Goal: Task Accomplishment & Management: Manage account settings

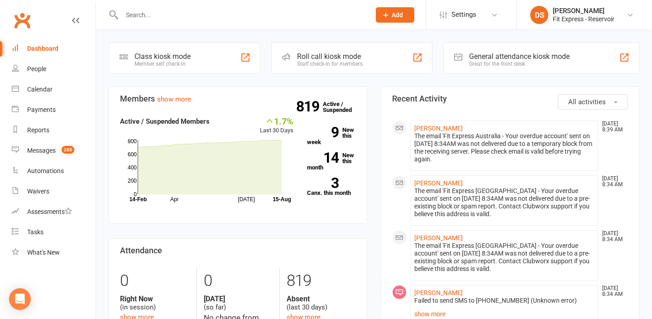
click at [164, 14] on input "text" at bounding box center [241, 15] width 245 height 13
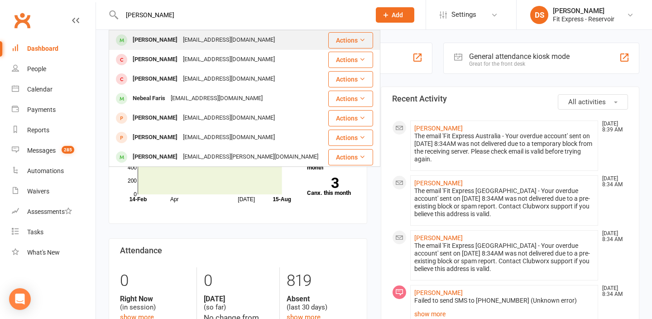
type input "chad far"
click at [180, 38] on div "chadfarkas96@gmail.com" at bounding box center [228, 40] width 97 height 13
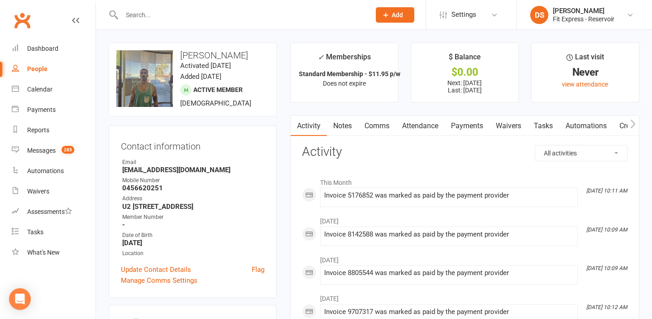
click at [24, 19] on link "Clubworx" at bounding box center [22, 20] width 23 height 23
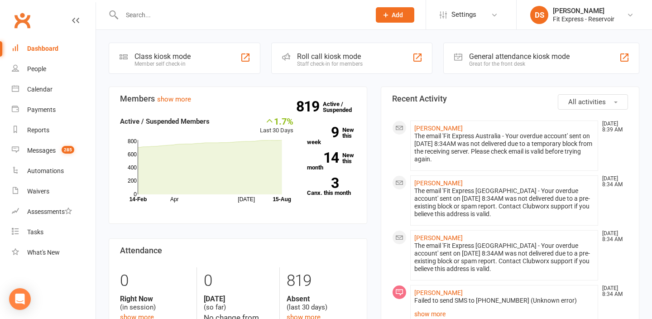
click at [26, 22] on link "Clubworx" at bounding box center [22, 20] width 23 height 23
click at [18, 10] on link "Clubworx" at bounding box center [22, 20] width 23 height 23
click at [25, 19] on link "Clubworx" at bounding box center [22, 20] width 23 height 23
click at [17, 15] on link "Clubworx" at bounding box center [22, 20] width 23 height 23
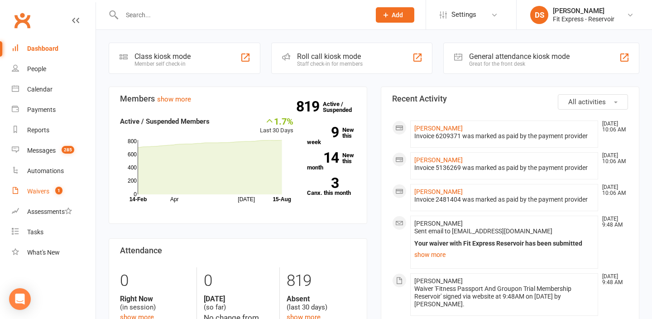
click at [40, 194] on div "Waivers" at bounding box center [38, 191] width 22 height 7
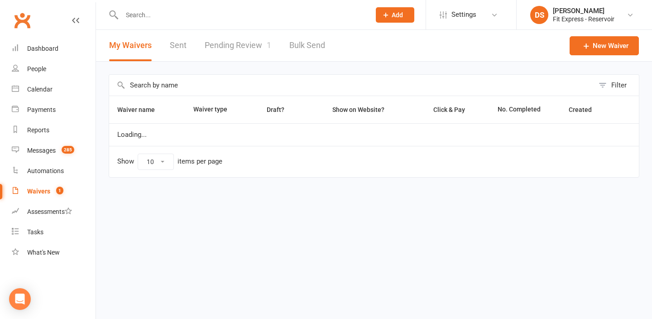
click at [249, 42] on link "Pending Review 1" at bounding box center [238, 45] width 67 height 31
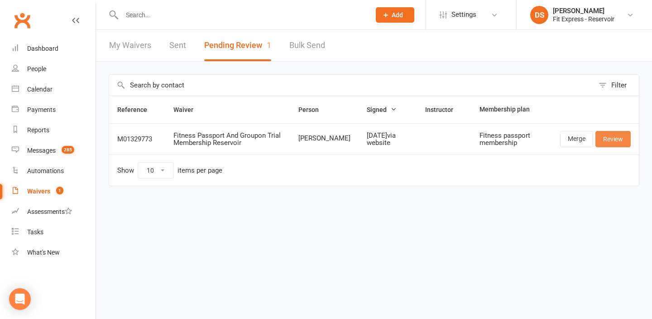
click at [613, 143] on link "Review" at bounding box center [613, 139] width 35 height 16
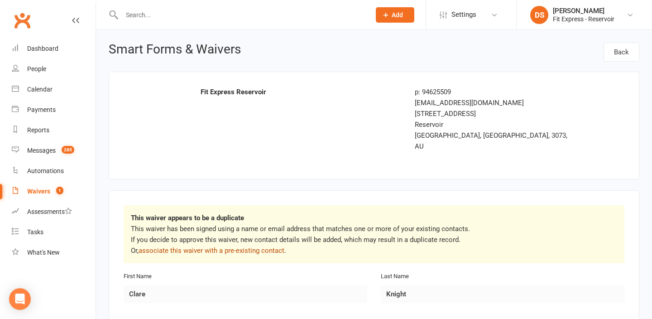
click at [279, 246] on link "associate this waiver with a pre-existing contact" at bounding box center [212, 250] width 146 height 8
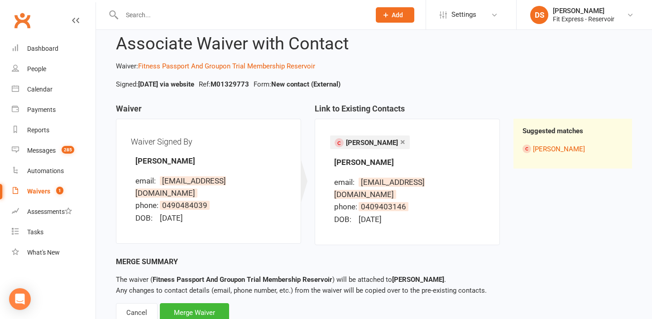
scroll to position [41, 0]
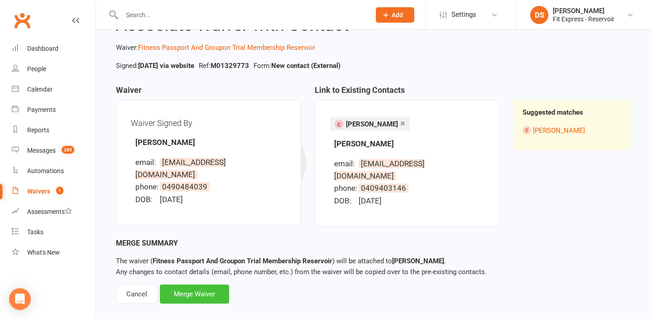
click at [212, 285] on div "Merge Waiver" at bounding box center [194, 294] width 69 height 19
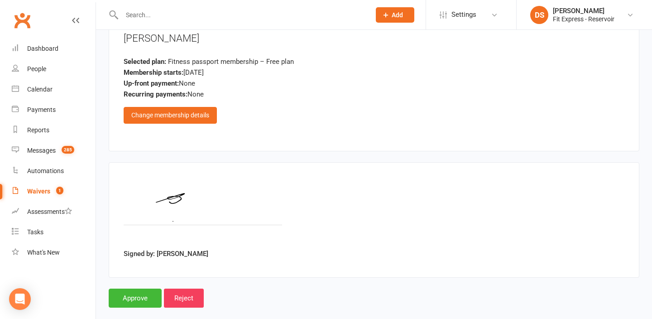
scroll to position [1151, 0]
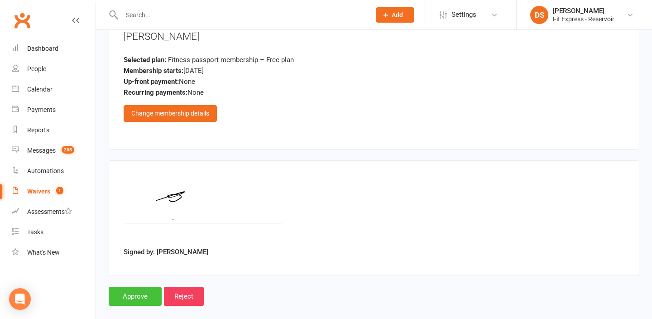
click at [134, 287] on input "Approve" at bounding box center [135, 296] width 53 height 19
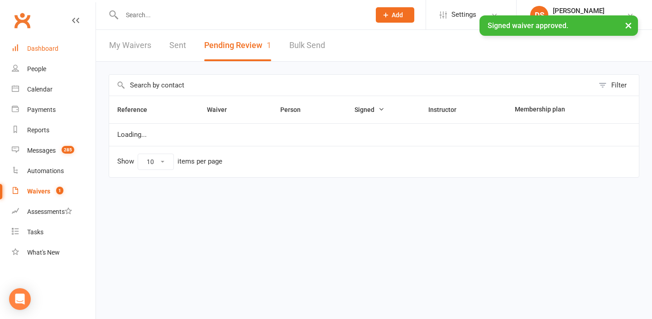
click at [50, 48] on div "Dashboard" at bounding box center [42, 48] width 31 height 7
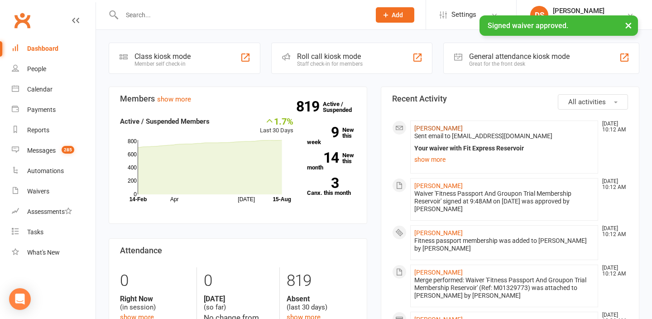
click at [437, 126] on link "Clare Knight" at bounding box center [439, 128] width 48 height 7
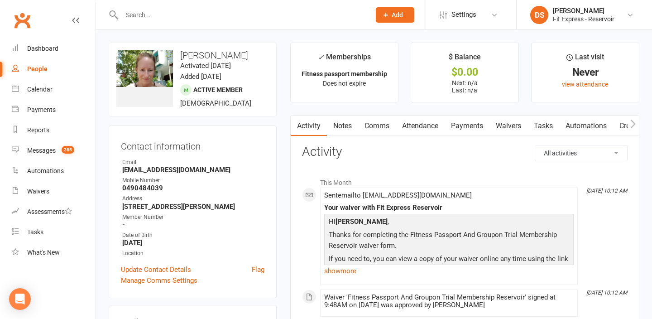
click at [335, 123] on link "Notes" at bounding box center [342, 126] width 31 height 21
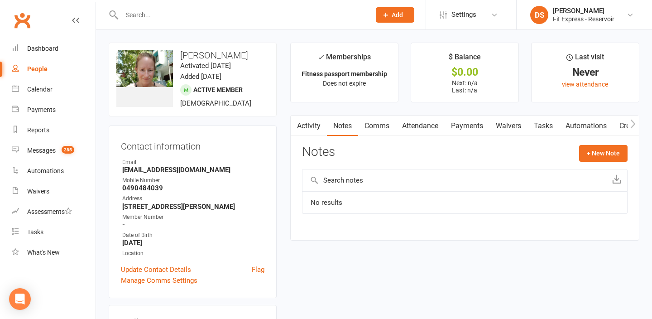
click at [466, 128] on link "Payments" at bounding box center [467, 126] width 45 height 21
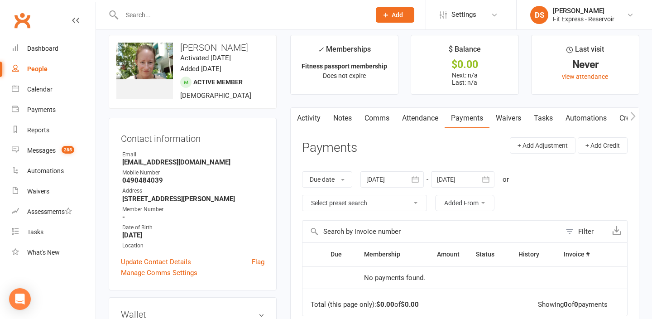
scroll to position [1, 0]
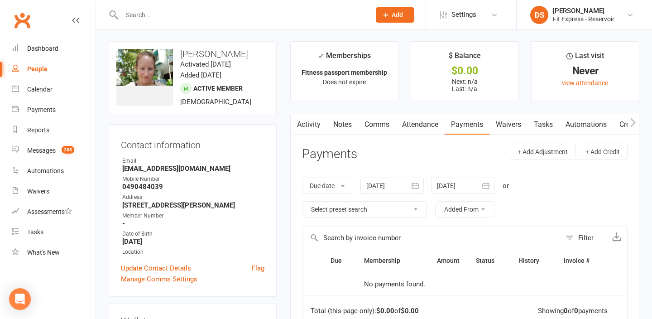
click at [348, 126] on link "Notes" at bounding box center [342, 124] width 31 height 21
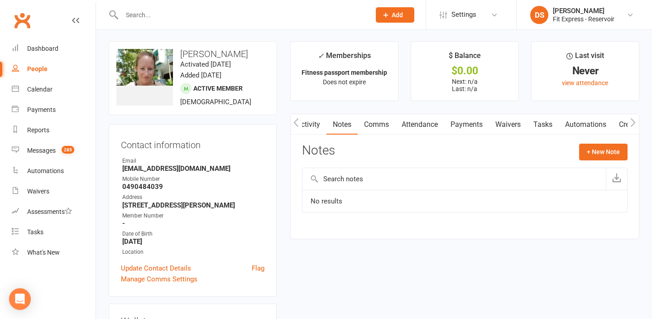
click at [597, 141] on div "Activity Notes Comms Attendance Payments Waivers Tasks Automations Credit balan…" at bounding box center [464, 177] width 349 height 126
click at [596, 144] on button "+ New Note" at bounding box center [604, 152] width 48 height 16
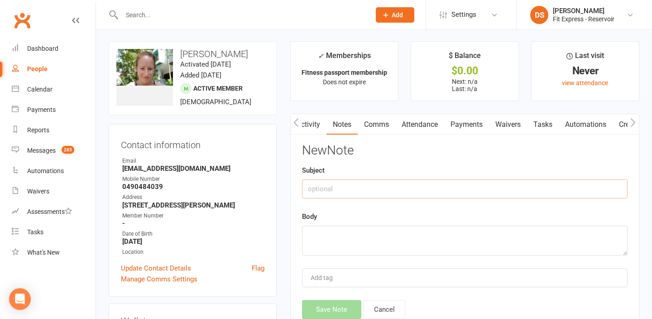
click at [424, 187] on input "text" at bounding box center [465, 188] width 326 height 19
type input "Fitness Passport ID Number"
click at [399, 238] on textarea at bounding box center [465, 241] width 326 height 30
type textarea "1169318"
click at [328, 305] on button "Save Note" at bounding box center [331, 309] width 59 height 19
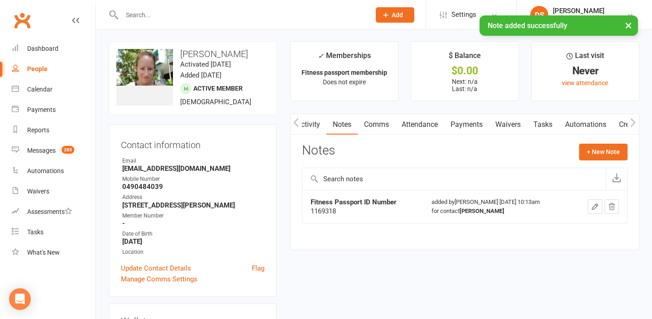
click at [475, 123] on link "Payments" at bounding box center [467, 124] width 45 height 21
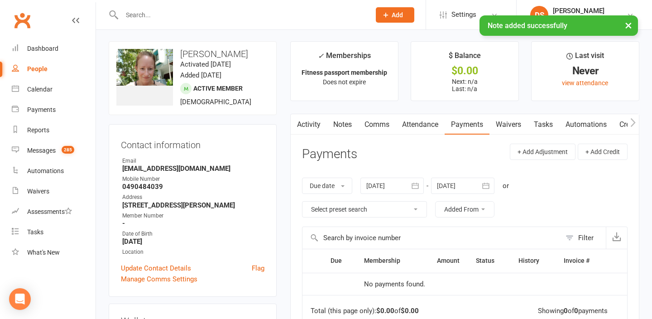
click at [22, 15] on div "× Note added successfully" at bounding box center [320, 15] width 641 height 0
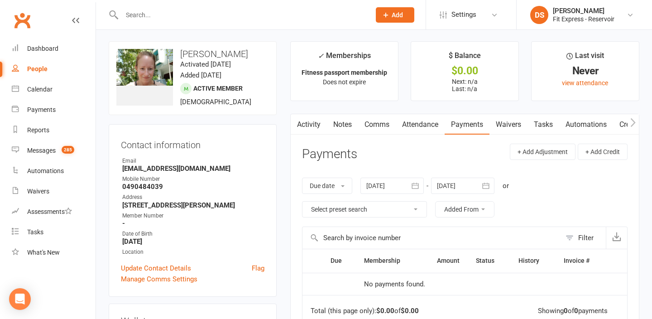
click at [18, 25] on link "Clubworx" at bounding box center [22, 20] width 23 height 23
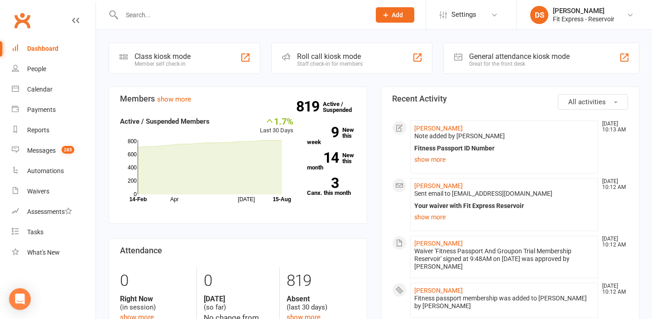
click at [249, 23] on div at bounding box center [237, 14] width 256 height 29
click at [234, 17] on input "text" at bounding box center [241, 15] width 245 height 13
click at [23, 22] on link "Clubworx" at bounding box center [22, 20] width 23 height 23
click at [20, 22] on link "Clubworx" at bounding box center [22, 20] width 23 height 23
click at [22, 19] on link "Clubworx" at bounding box center [22, 20] width 23 height 23
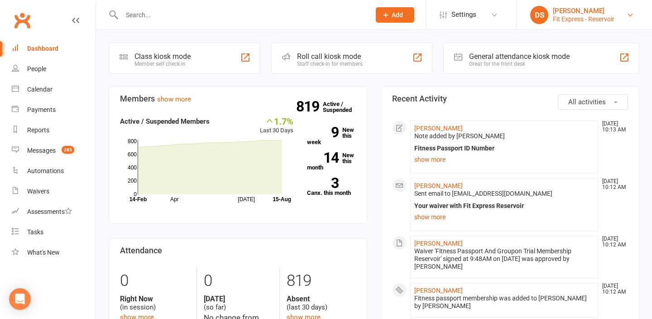
click at [575, 17] on div "Fit Express - Reservoir" at bounding box center [584, 19] width 62 height 8
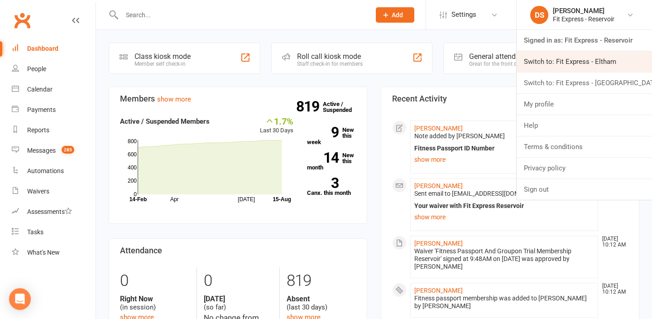
click at [589, 65] on link "Switch to: Fit Express - Eltham" at bounding box center [584, 61] width 135 height 21
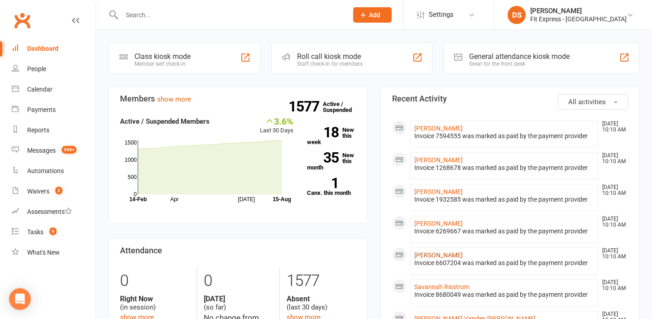
click at [439, 253] on link "[PERSON_NAME]" at bounding box center [439, 254] width 48 height 7
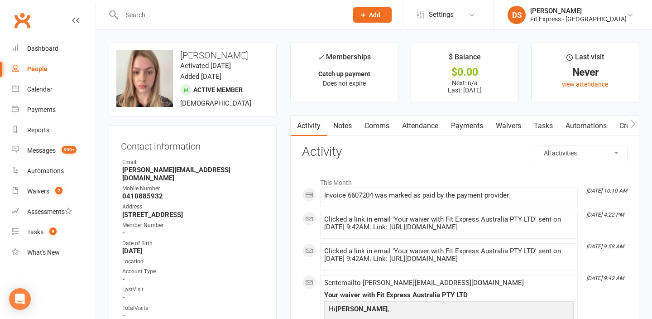
click at [464, 129] on link "Payments" at bounding box center [467, 126] width 45 height 21
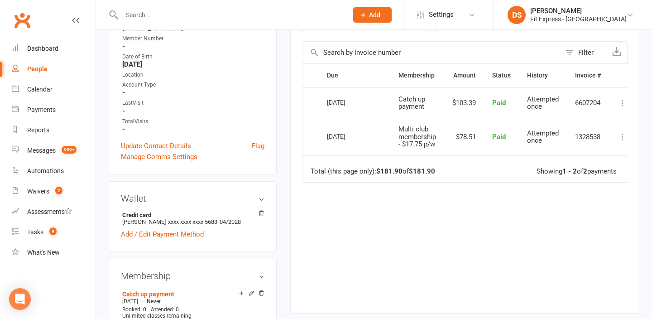
scroll to position [189, 0]
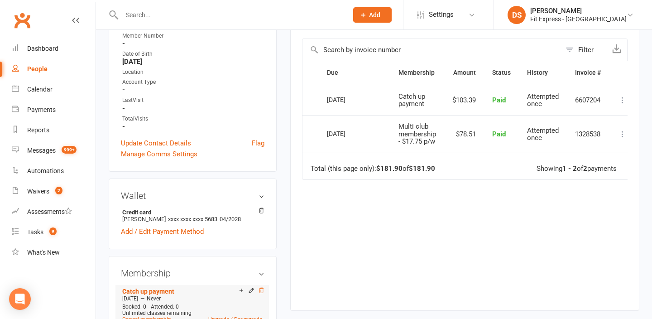
click at [261, 288] on icon at bounding box center [261, 290] width 5 height 5
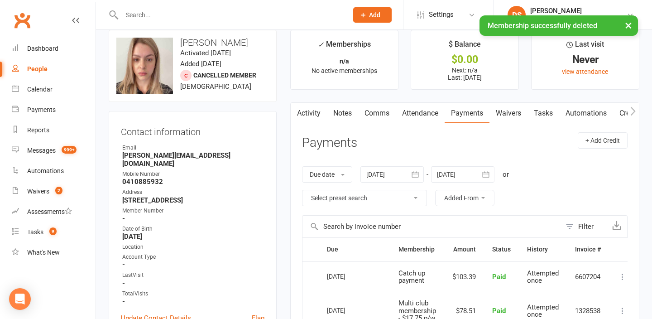
scroll to position [0, 0]
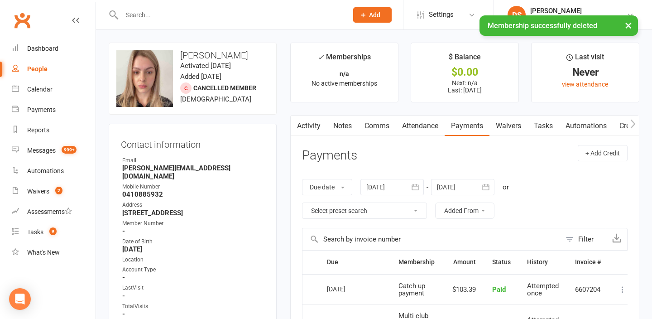
click at [305, 123] on link "Activity" at bounding box center [309, 126] width 36 height 21
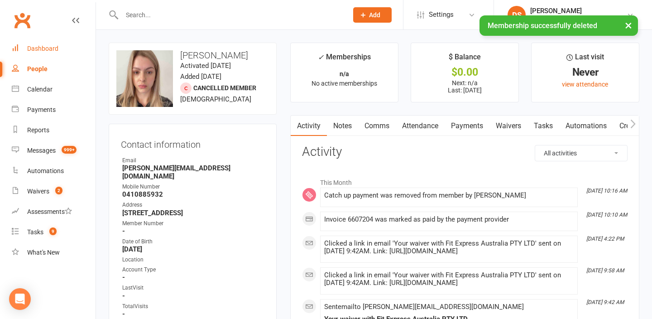
click at [43, 47] on div "Dashboard" at bounding box center [42, 48] width 31 height 7
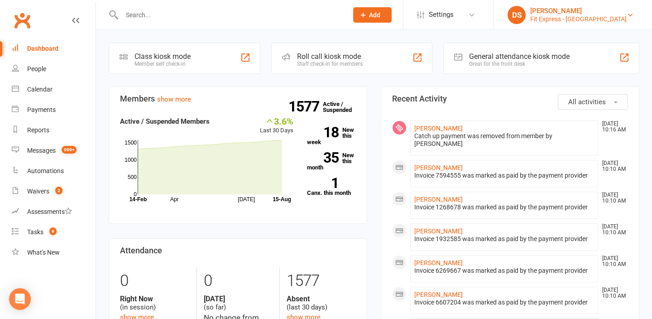
click at [590, 19] on div "Fit Express - Eltham" at bounding box center [579, 19] width 97 height 8
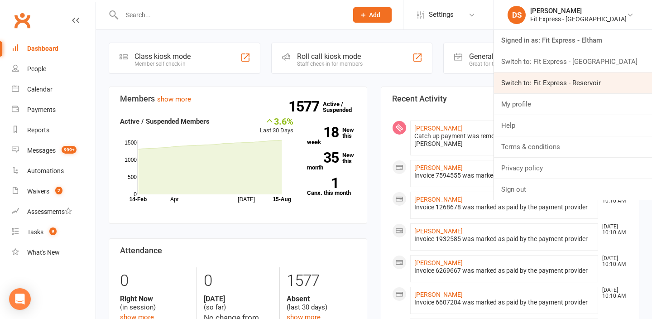
click at [582, 76] on link "Switch to: Fit Express - Reservoir" at bounding box center [573, 82] width 158 height 21
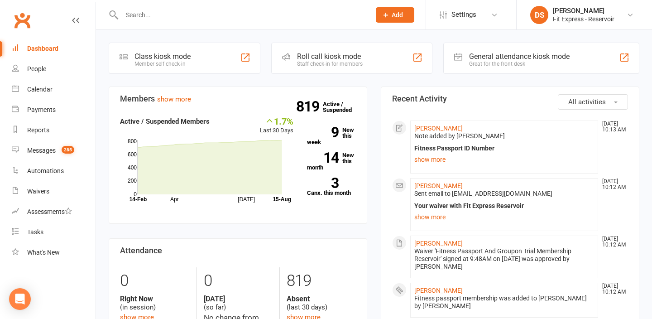
click at [21, 17] on link "Clubworx" at bounding box center [22, 20] width 23 height 23
click at [27, 17] on link "Clubworx" at bounding box center [22, 20] width 23 height 23
click at [138, 9] on input "text" at bounding box center [241, 15] width 245 height 13
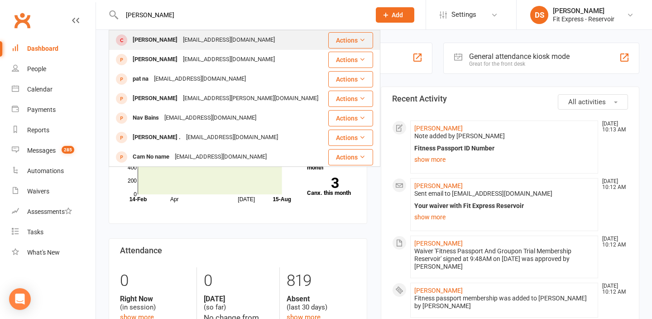
type input "[PERSON_NAME]"
click at [142, 43] on div "[PERSON_NAME]" at bounding box center [155, 40] width 50 height 13
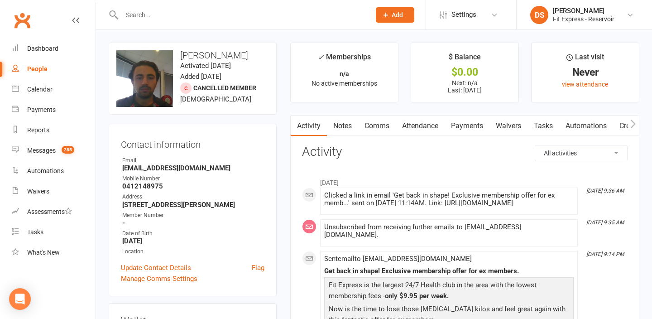
click at [502, 127] on link "Waivers" at bounding box center [509, 126] width 38 height 21
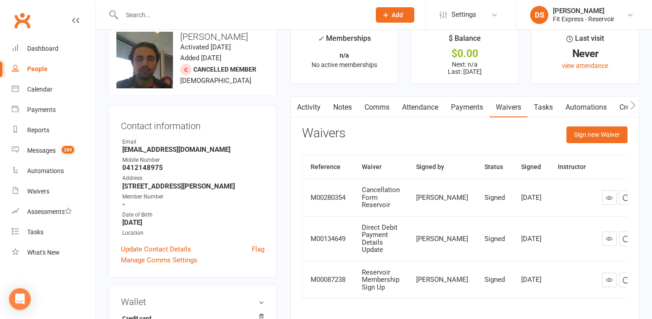
scroll to position [16, 0]
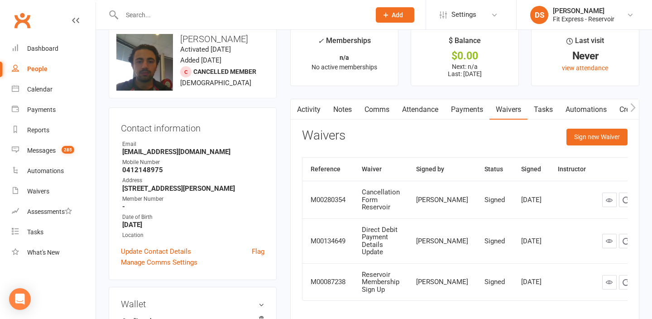
click at [309, 114] on link "Activity" at bounding box center [309, 109] width 36 height 21
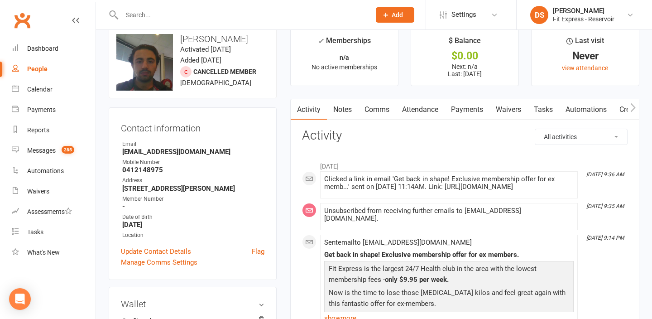
click at [502, 108] on link "Waivers" at bounding box center [509, 109] width 38 height 21
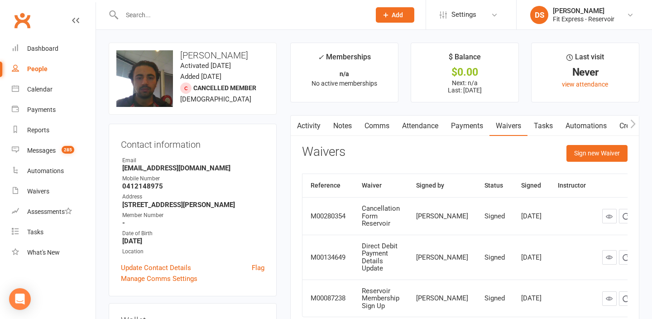
click at [455, 121] on link "Payments" at bounding box center [467, 126] width 45 height 21
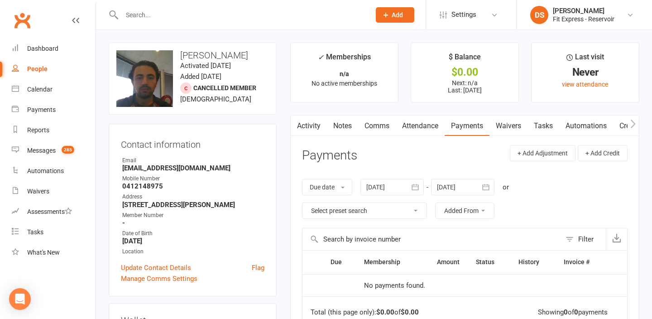
click at [304, 126] on link "Activity" at bounding box center [309, 126] width 36 height 21
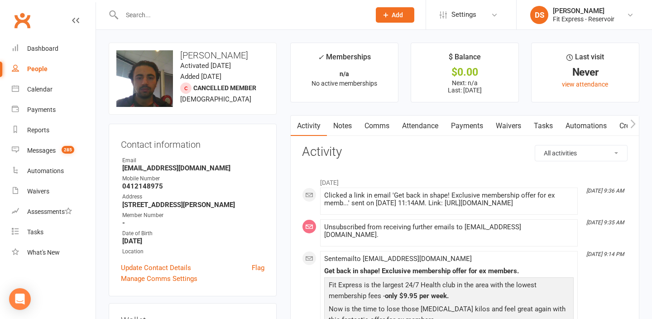
click at [349, 120] on link "Notes" at bounding box center [342, 126] width 31 height 21
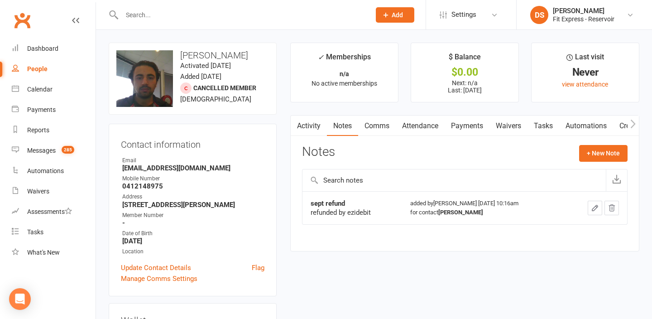
click at [509, 122] on link "Waivers" at bounding box center [509, 126] width 38 height 21
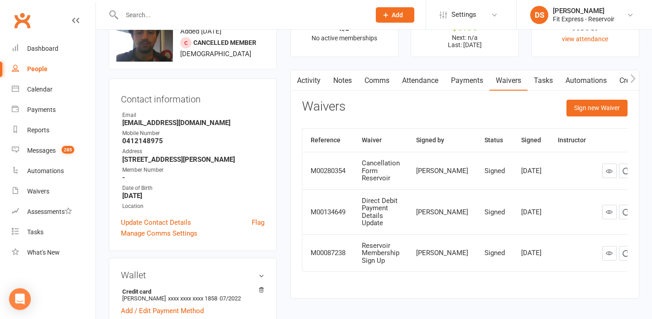
scroll to position [44, 0]
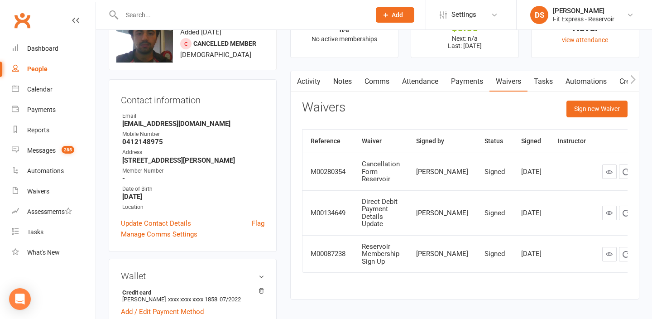
click at [343, 81] on link "Notes" at bounding box center [342, 81] width 31 height 21
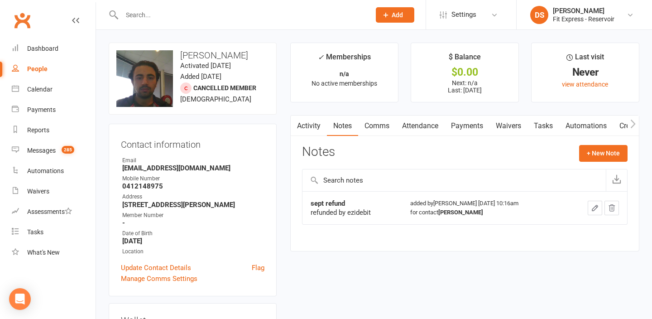
click at [24, 14] on link "Clubworx" at bounding box center [22, 20] width 23 height 23
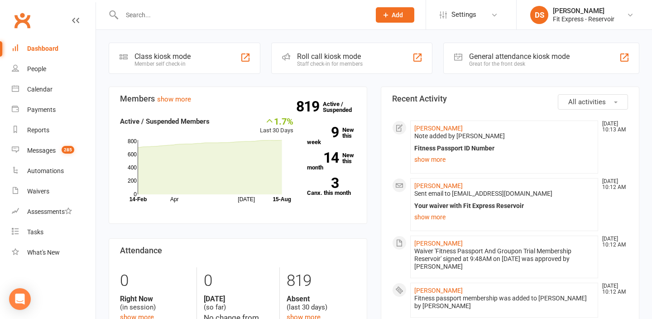
click at [17, 16] on link "Clubworx" at bounding box center [22, 20] width 23 height 23
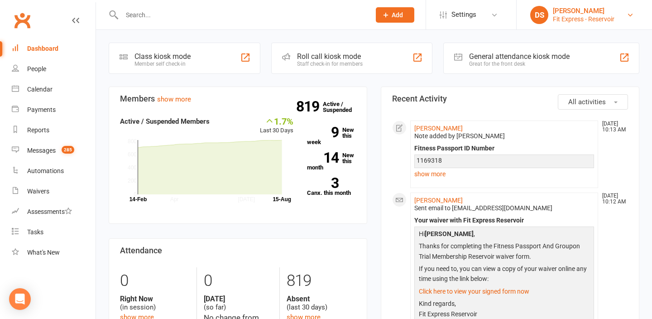
click at [564, 19] on div "Fit Express - Reservoir" at bounding box center [584, 19] width 62 height 8
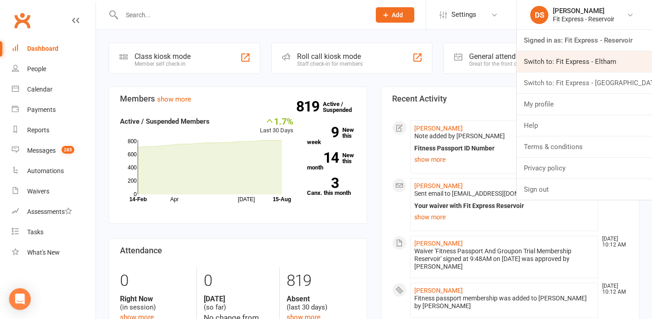
click at [563, 59] on link "Switch to: Fit Express - Eltham" at bounding box center [584, 61] width 135 height 21
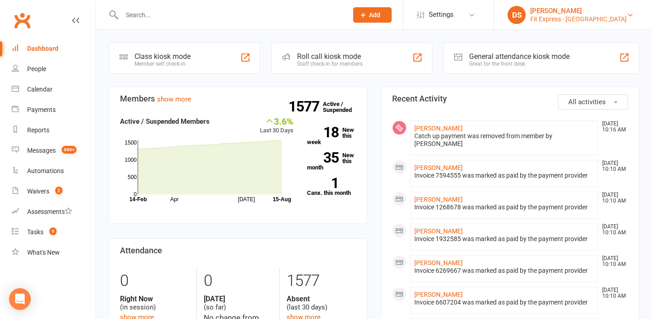
click at [583, 15] on div "Fit Express - [GEOGRAPHIC_DATA]" at bounding box center [579, 19] width 97 height 8
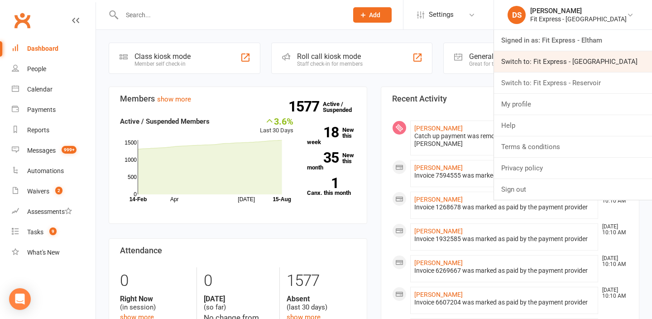
click at [575, 66] on link "Switch to: Fit Express - [GEOGRAPHIC_DATA]" at bounding box center [573, 61] width 158 height 21
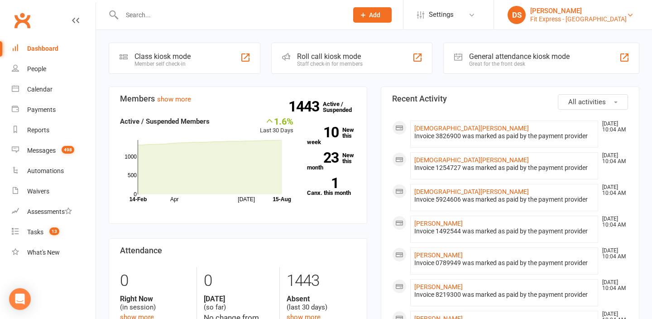
click at [583, 21] on div "Fit Express - [GEOGRAPHIC_DATA]" at bounding box center [579, 19] width 97 height 8
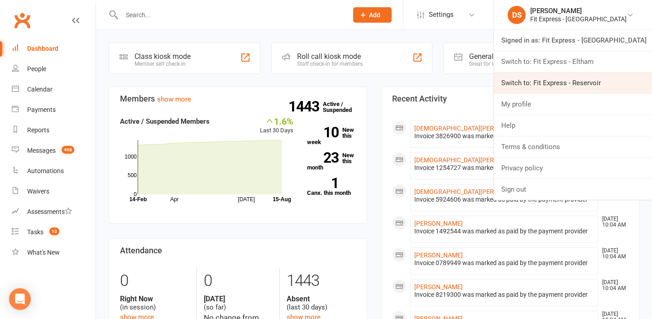
click at [570, 77] on link "Switch to: Fit Express - Reservoir" at bounding box center [573, 82] width 158 height 21
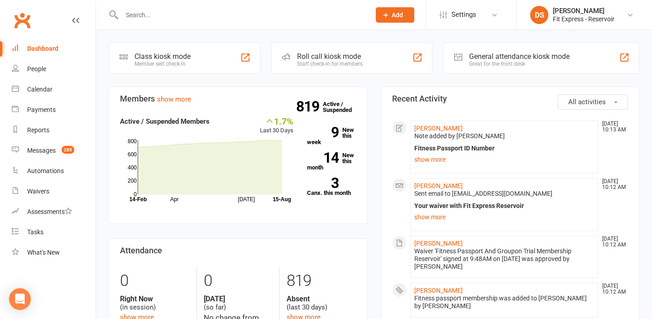
click at [133, 14] on input "text" at bounding box center [241, 15] width 245 height 13
click at [264, 18] on input "text" at bounding box center [241, 15] width 245 height 13
click at [595, 15] on div "Fit Express - Reservoir" at bounding box center [584, 19] width 62 height 8
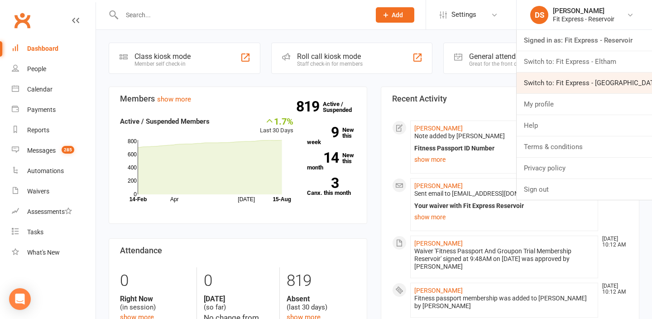
click at [587, 81] on link "Switch to: Fit Express - Heidelberg" at bounding box center [584, 82] width 135 height 21
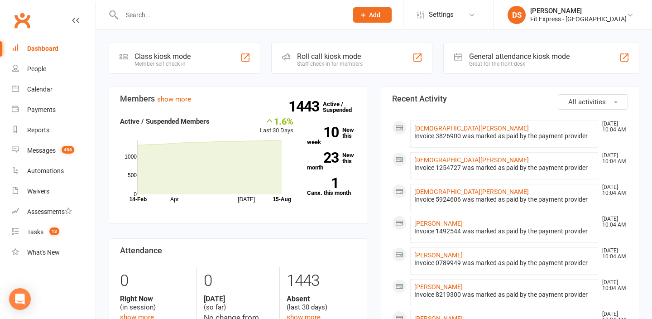
click at [243, 10] on input "text" at bounding box center [230, 15] width 222 height 13
type input "w"
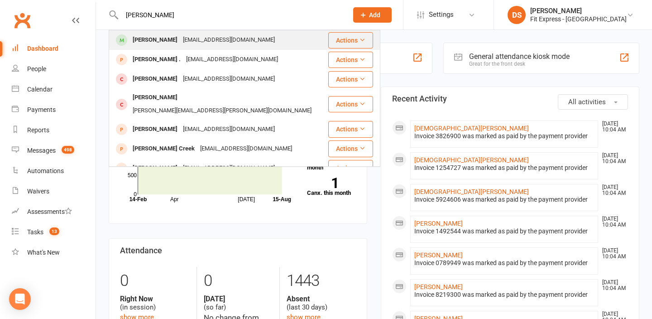
type input "[PERSON_NAME]"
click at [188, 37] on div "[EMAIL_ADDRESS][DOMAIN_NAME]" at bounding box center [228, 40] width 97 height 13
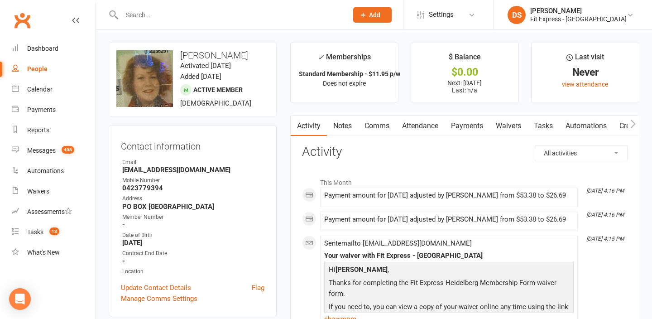
click at [469, 125] on link "Payments" at bounding box center [467, 126] width 45 height 21
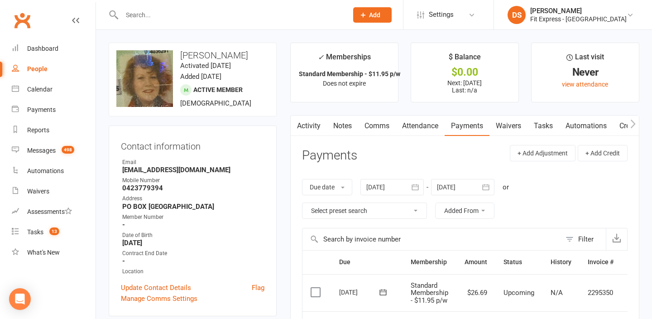
click at [338, 132] on link "Notes" at bounding box center [342, 126] width 31 height 21
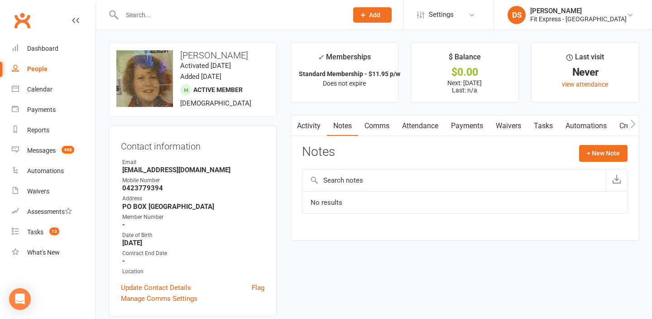
click at [312, 129] on link "Activity" at bounding box center [309, 126] width 36 height 21
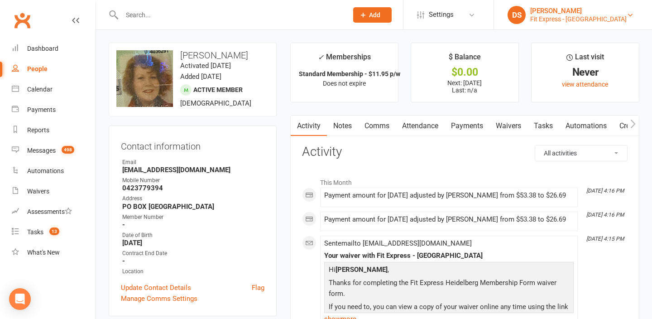
click at [556, 21] on div "Fit Express - Heidelberg" at bounding box center [579, 19] width 97 height 8
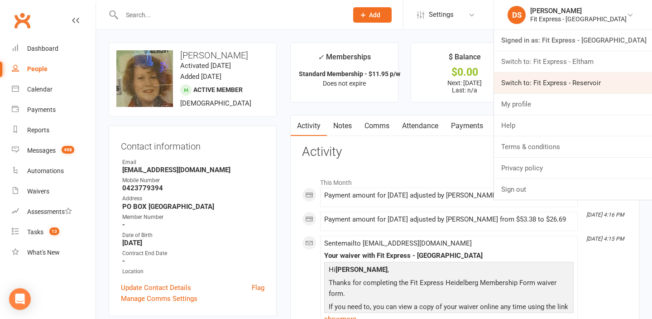
click at [558, 81] on link "Switch to: Fit Express - Reservoir" at bounding box center [573, 82] width 158 height 21
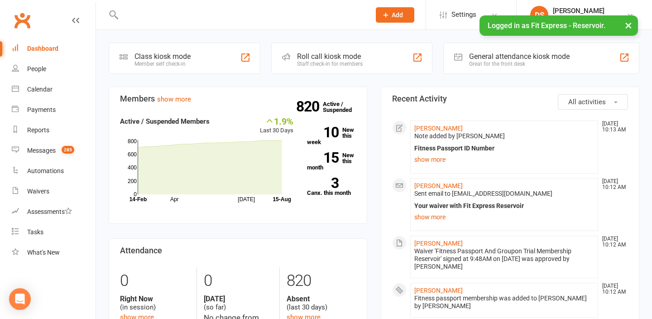
type input "m"
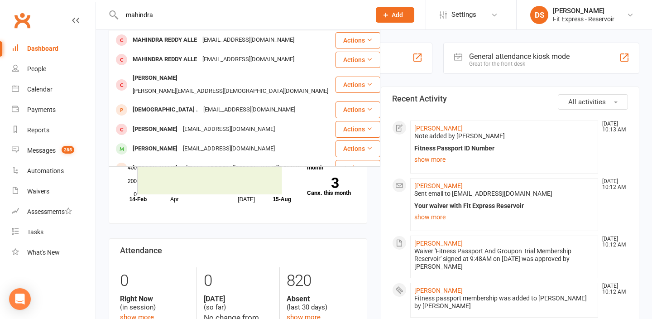
type input "mahindra"
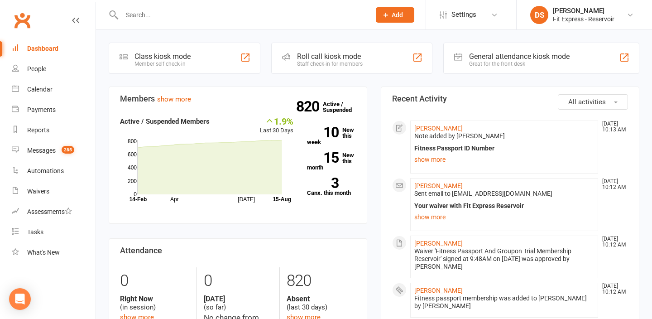
click at [204, 19] on input "text" at bounding box center [241, 15] width 245 height 13
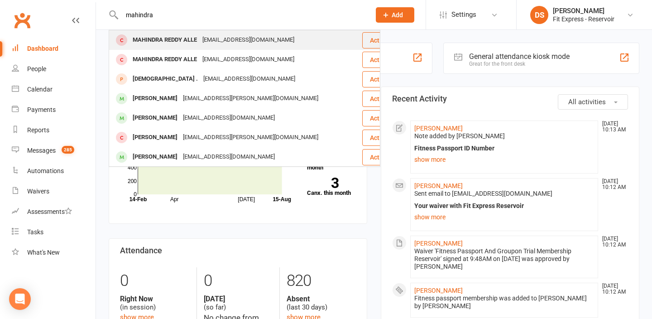
type input "mahindra"
click at [179, 43] on div "MAHINDRA REDDY ALLE" at bounding box center [165, 40] width 70 height 13
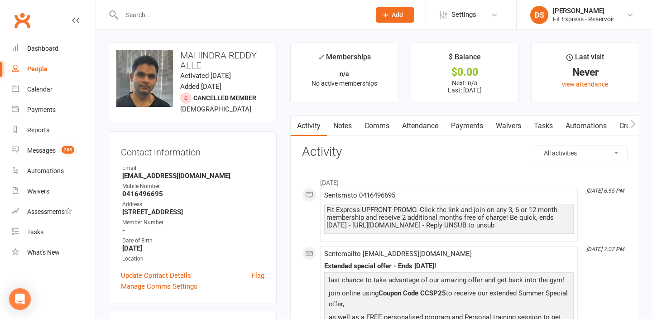
click at [509, 121] on link "Waivers" at bounding box center [509, 126] width 38 height 21
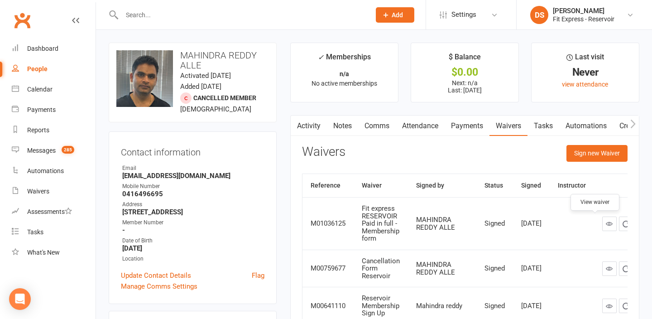
click at [606, 221] on icon at bounding box center [609, 223] width 7 height 7
click at [24, 24] on link "Clubworx" at bounding box center [22, 20] width 23 height 23
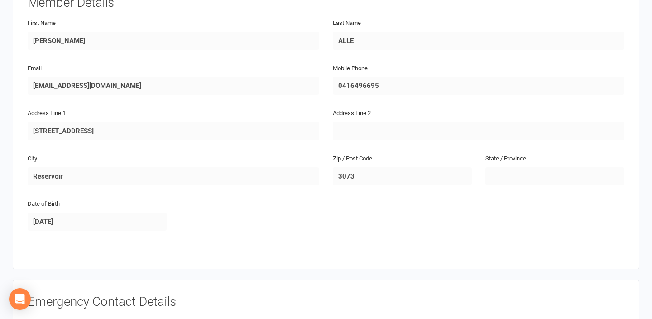
scroll to position [107, 0]
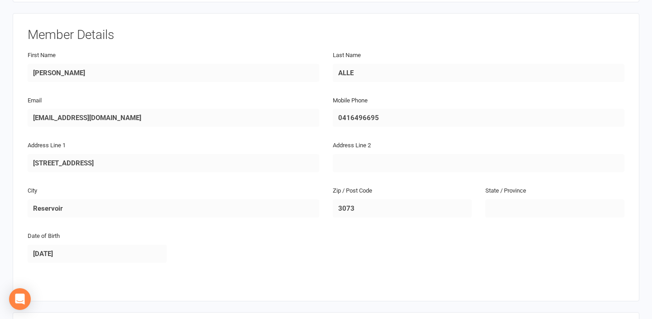
drag, startPoint x: 143, startPoint y: 70, endPoint x: 31, endPoint y: 69, distance: 111.9
click at [31, 69] on input "MAHINDRA REDDY" at bounding box center [174, 73] width 292 height 18
drag, startPoint x: 139, startPoint y: 119, endPoint x: 29, endPoint y: 115, distance: 110.7
click at [29, 115] on input "mahindrareddy.a@gmail.com" at bounding box center [174, 118] width 292 height 18
click at [406, 126] on input "0416496695" at bounding box center [479, 118] width 292 height 18
